Goal: Task Accomplishment & Management: Manage account settings

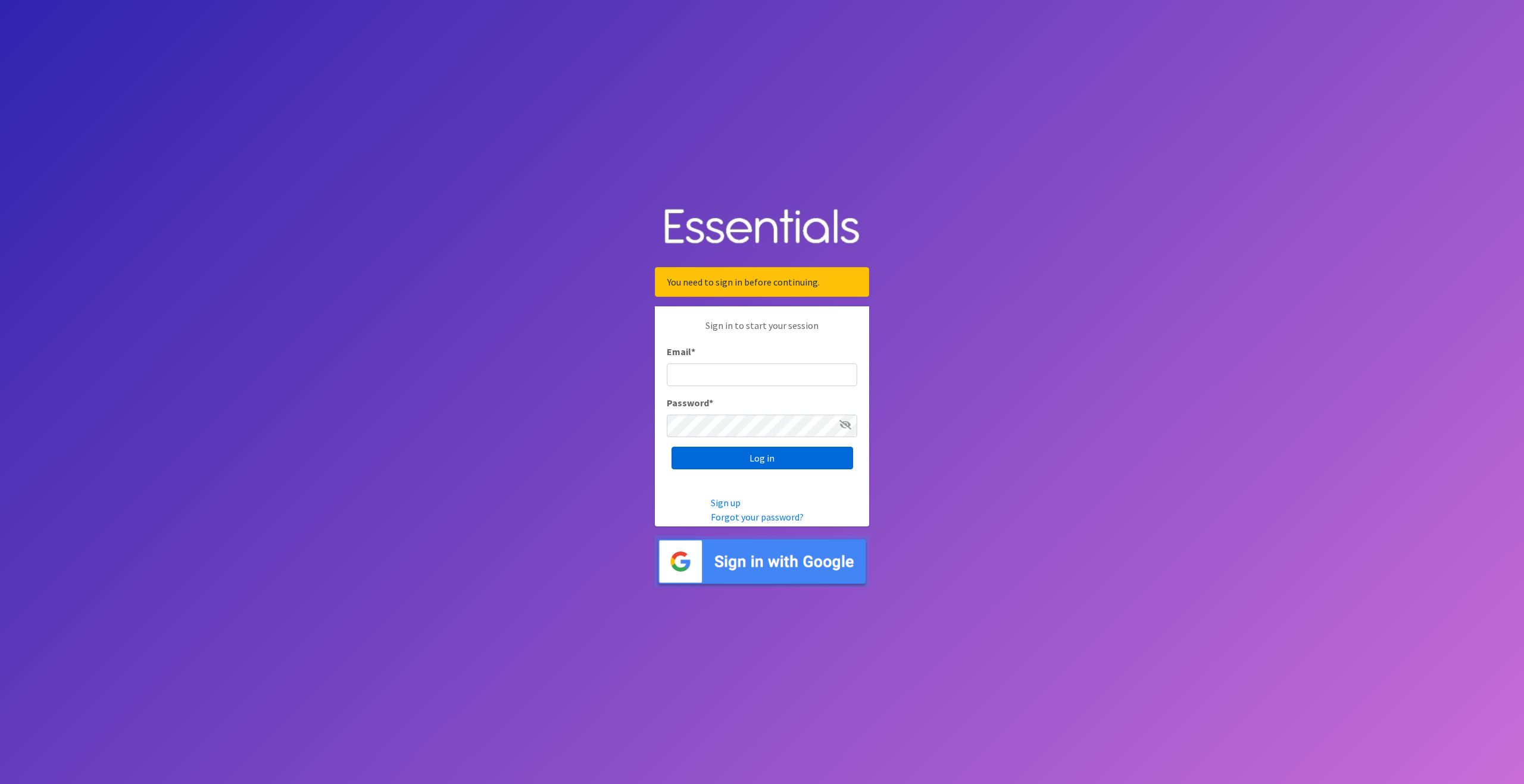
type input "outreach@carecollectiveswmi.org"
click at [767, 458] on input "Log in" at bounding box center [762, 458] width 182 height 23
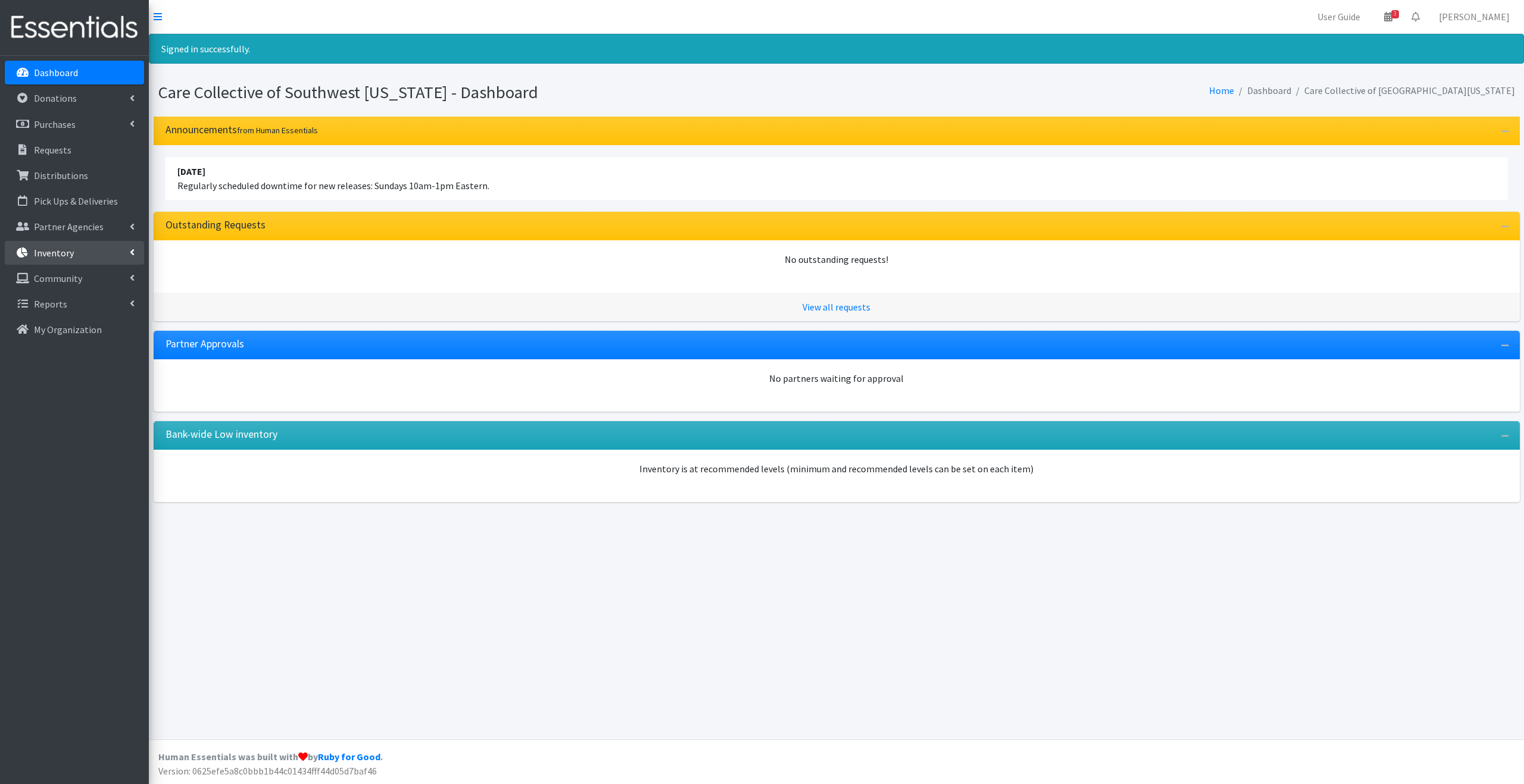
click at [87, 253] on link "Inventory" at bounding box center [74, 253] width 139 height 24
click at [74, 280] on link "Items & Inventory" at bounding box center [74, 278] width 139 height 24
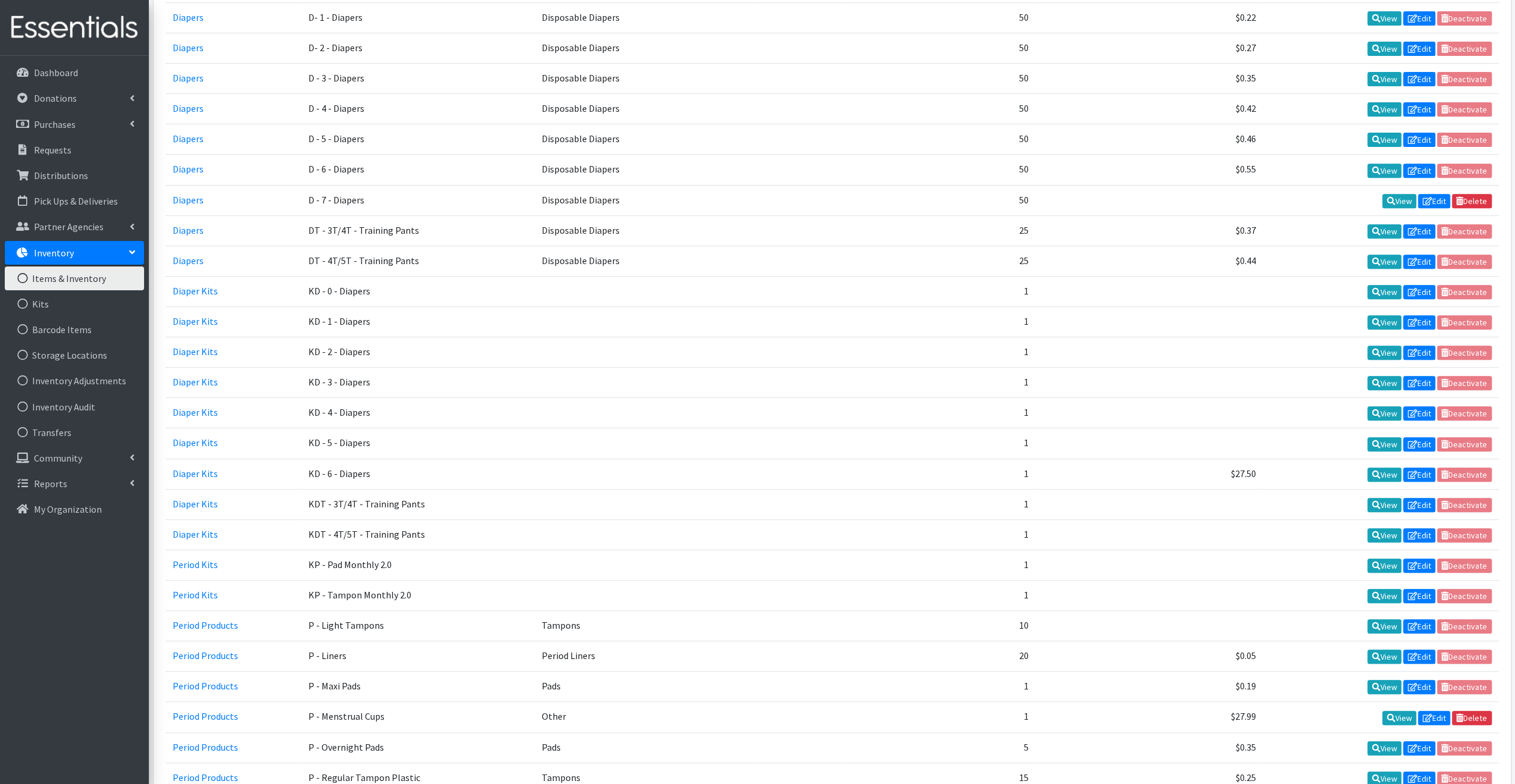
scroll to position [298, 0]
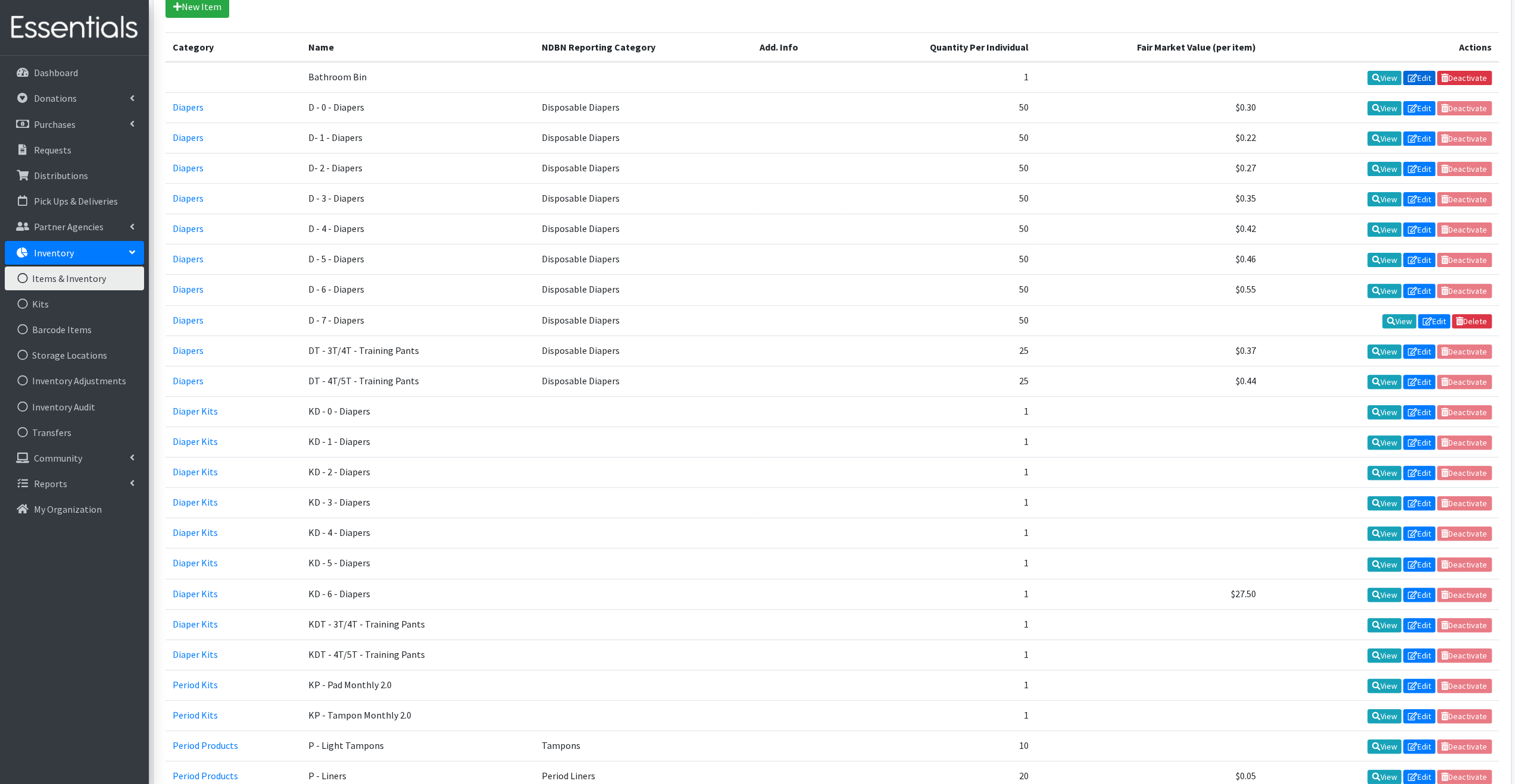
click at [1425, 73] on link "Edit" at bounding box center [1419, 78] width 32 height 14
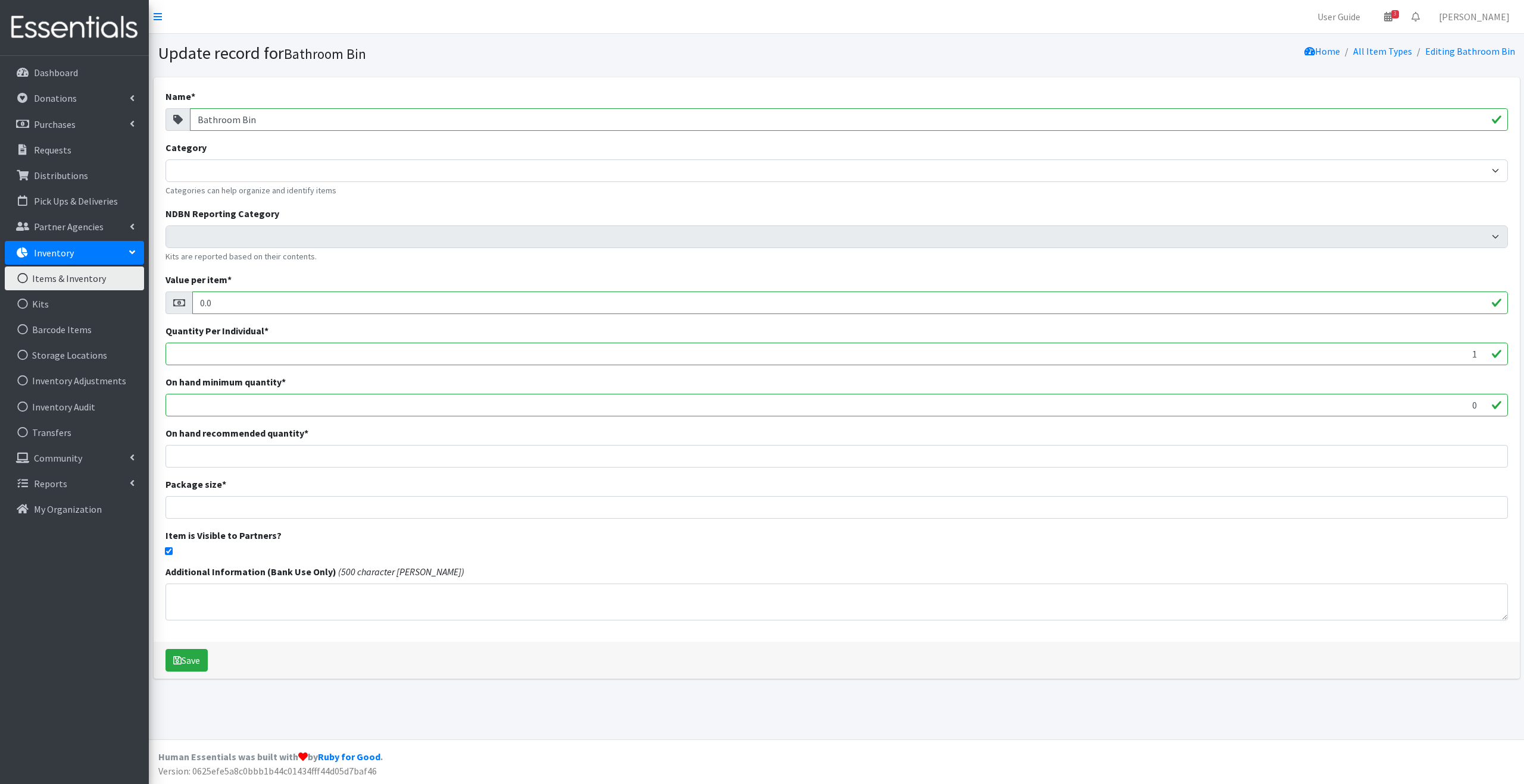
click at [428, 715] on div "Update record for Bathroom Bin Home All Item Types Editing Bathroom Bin Name * …" at bounding box center [836, 387] width 1375 height 706
click at [61, 72] on p "Dashboard" at bounding box center [56, 72] width 44 height 12
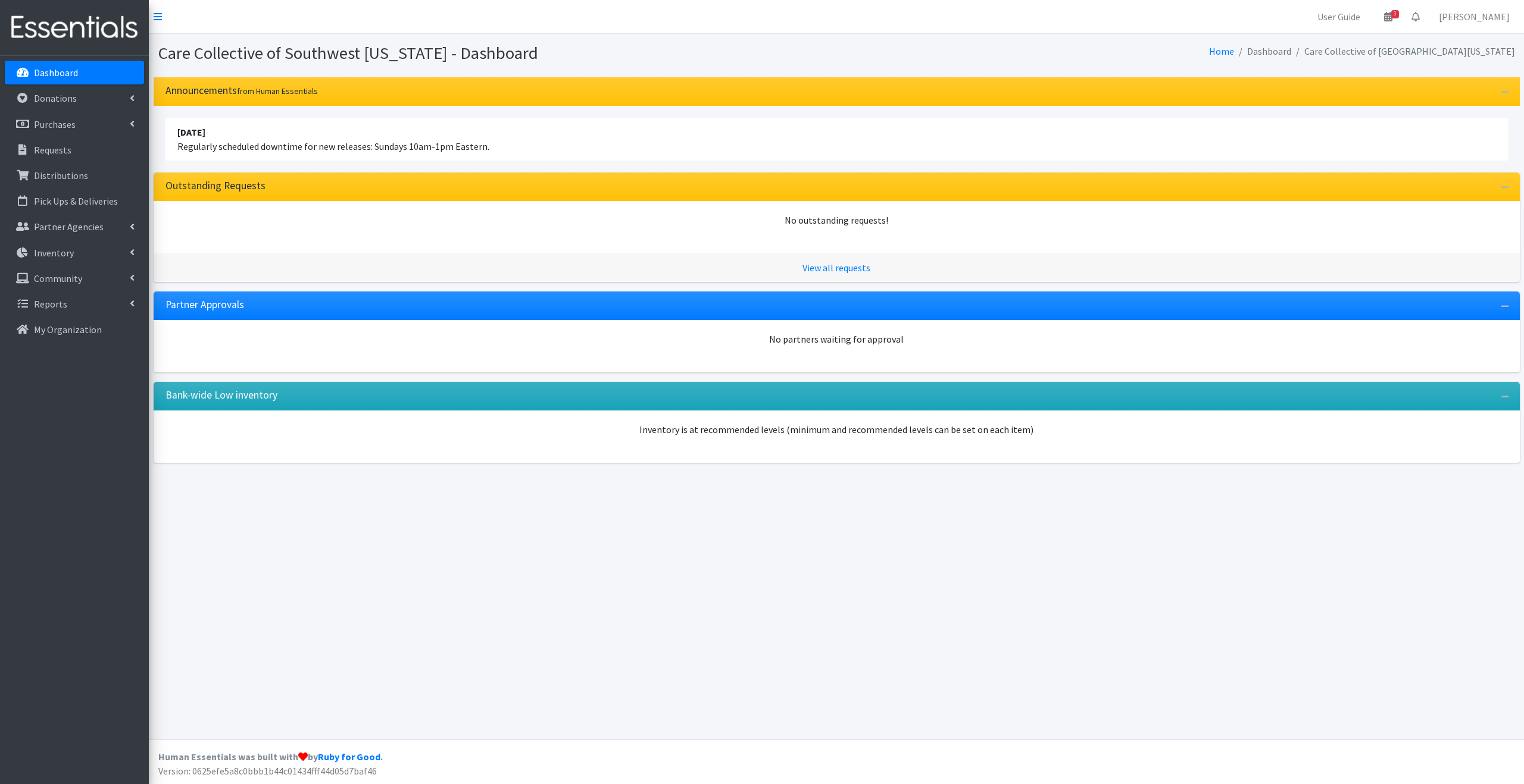
click at [642, 46] on h1 "Care Collective of Southwest [US_STATE] - Dashboard" at bounding box center [495, 53] width 674 height 21
